Goal: Transaction & Acquisition: Book appointment/travel/reservation

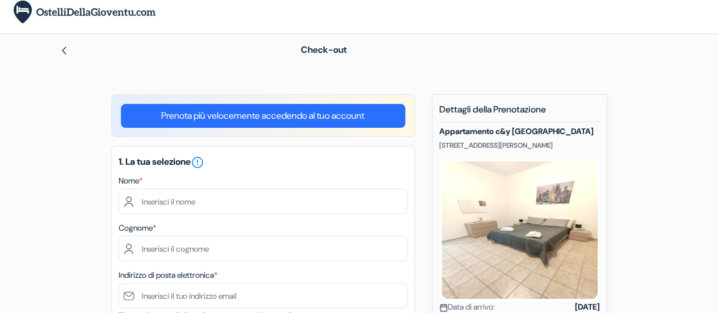
scroll to position [23, 0]
click at [273, 186] on div "Nome *" at bounding box center [263, 193] width 289 height 40
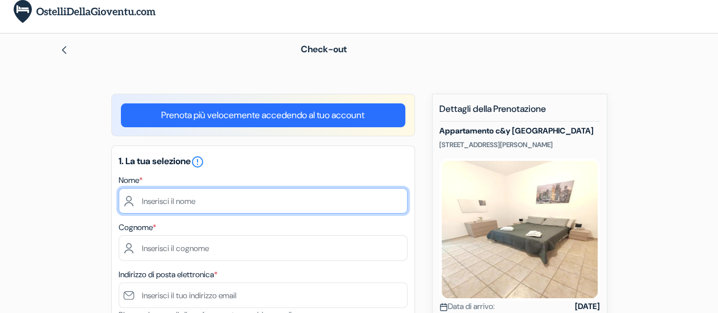
click at [241, 209] on input "text" at bounding box center [263, 201] width 289 height 26
type input "Chiara"
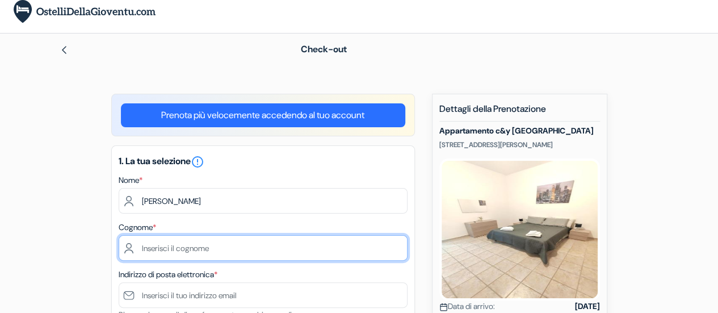
click at [204, 249] on input "text" at bounding box center [263, 248] width 289 height 26
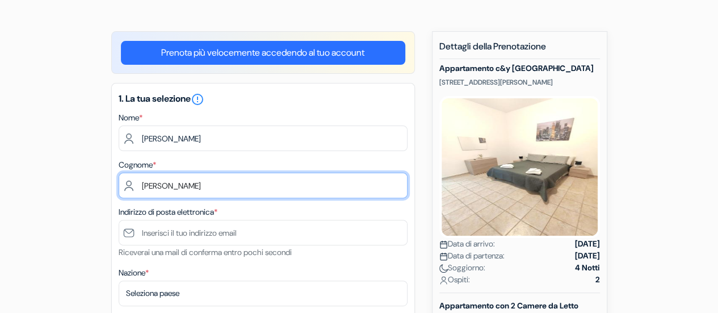
scroll to position [87, 0]
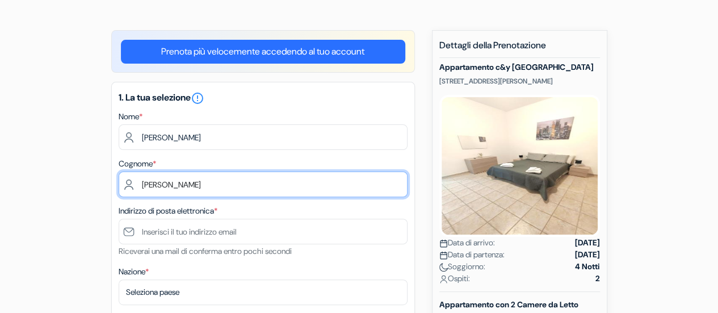
type input "Viviani"
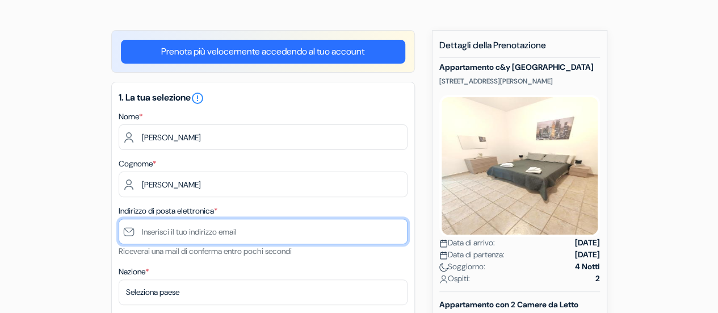
click at [193, 234] on input "text" at bounding box center [263, 232] width 289 height 26
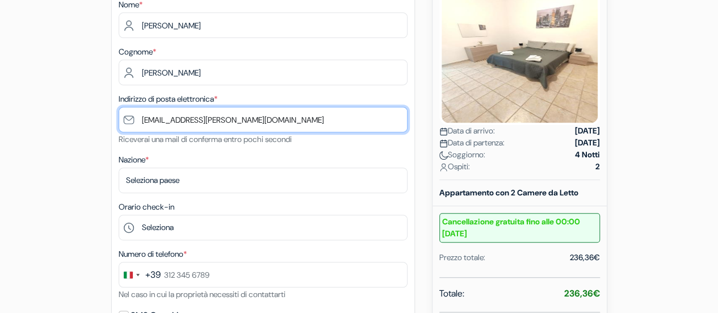
scroll to position [199, 0]
type input "[EMAIL_ADDRESS][PERSON_NAME][DOMAIN_NAME]"
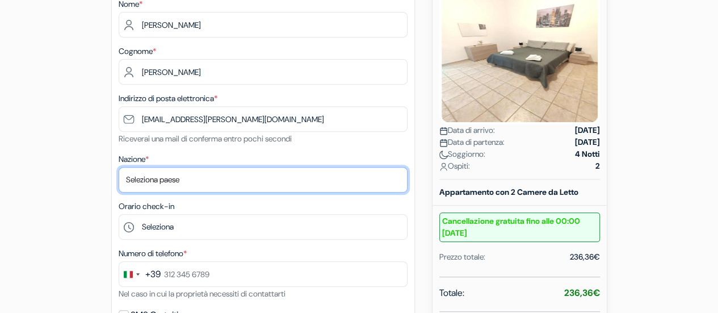
click at [186, 186] on select "Seleziona paese Abkhazia Afghanistan Albania Algeria Andorra Angola Anguilla An…" at bounding box center [263, 180] width 289 height 26
select select "it"
click at [119, 167] on select "Seleziona paese Abkhazia Afghanistan Albania Algeria Andorra Angola Anguilla An…" at bounding box center [263, 180] width 289 height 26
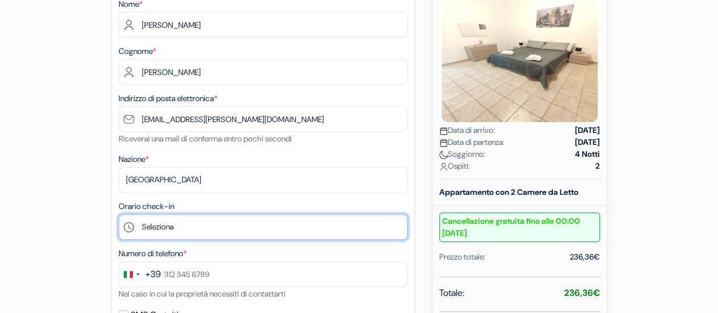
click at [179, 228] on select "Seleziona 14:00 15:00 16:00 17:00 18:00 19:00 20:00" at bounding box center [263, 227] width 289 height 26
select select "14"
click at [119, 215] on select "Seleziona 14:00 15:00 16:00 17:00 18:00 19:00 20:00" at bounding box center [263, 227] width 289 height 26
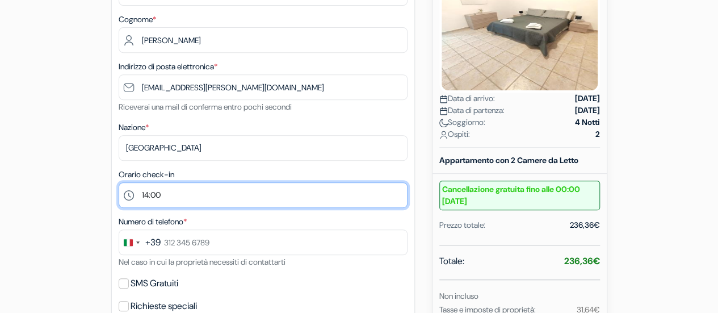
scroll to position [232, 0]
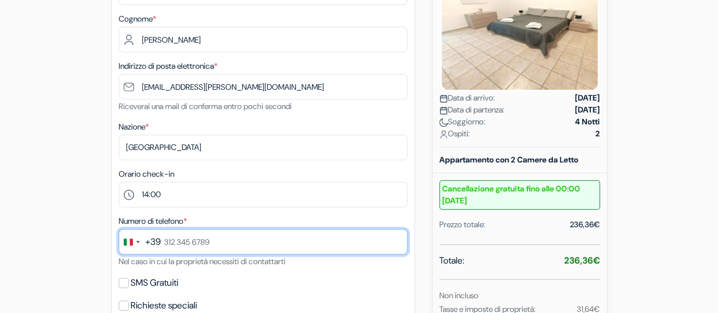
click at [179, 240] on input "text" at bounding box center [263, 242] width 289 height 26
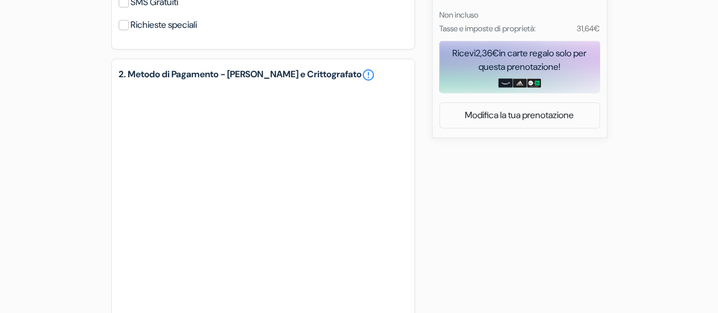
scroll to position [513, 0]
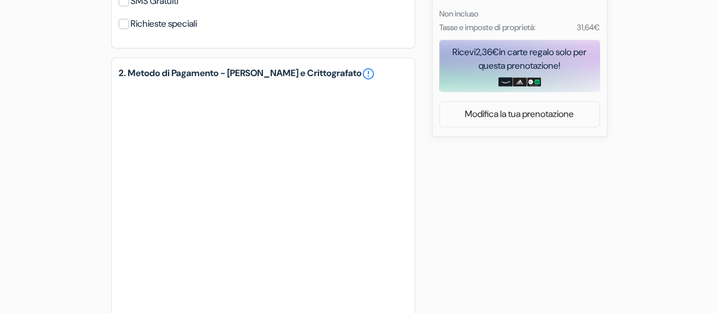
type input "333 749 9757"
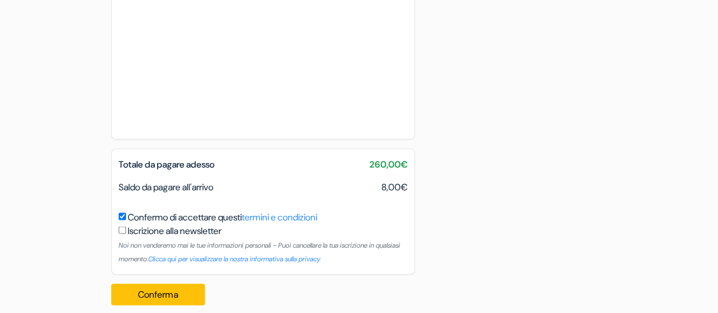
scroll to position [870, 0]
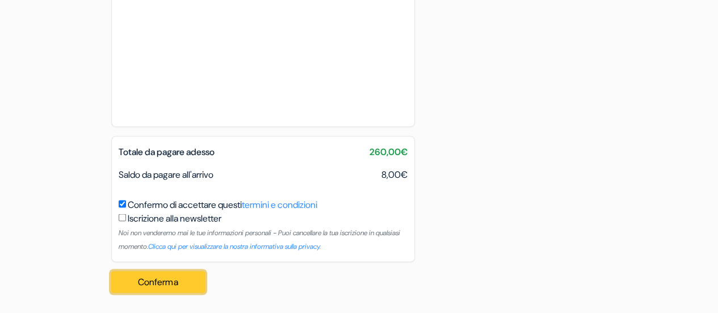
click at [158, 278] on button "Conferma Loading..." at bounding box center [158, 282] width 94 height 22
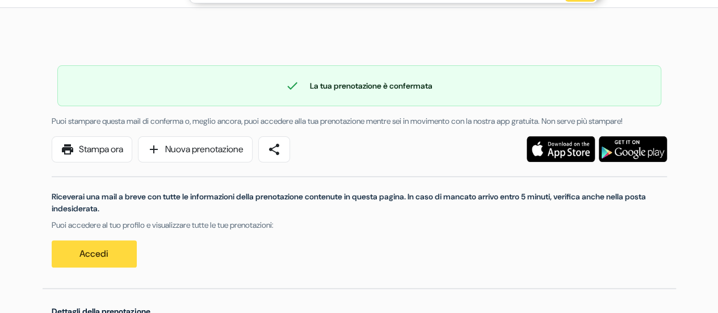
scroll to position [49, 0]
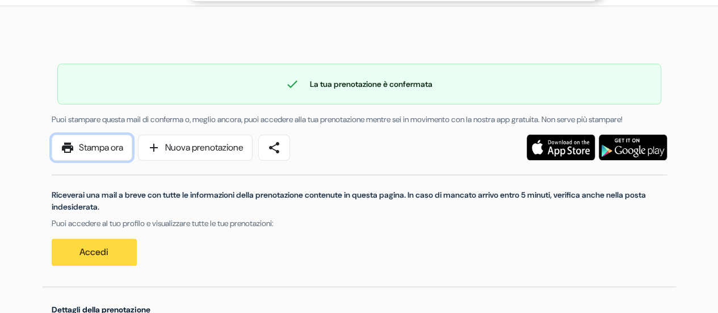
click at [99, 154] on link "print Stampa ora" at bounding box center [92, 148] width 81 height 26
